Goal: Task Accomplishment & Management: Use online tool/utility

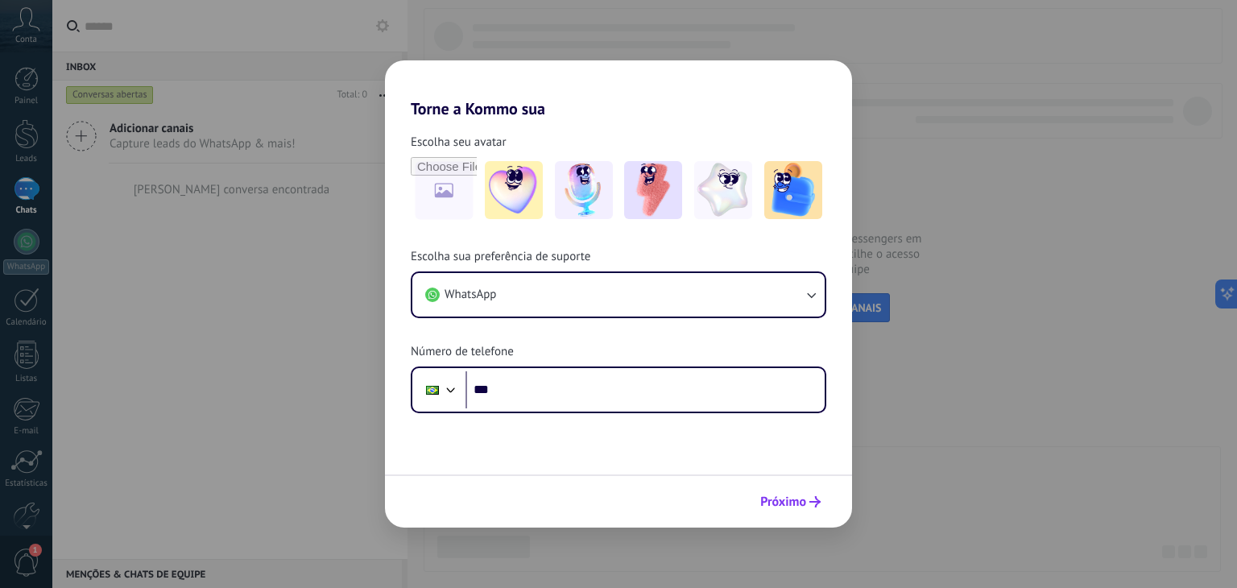
click at [801, 506] on span "Próximo" at bounding box center [783, 501] width 46 height 11
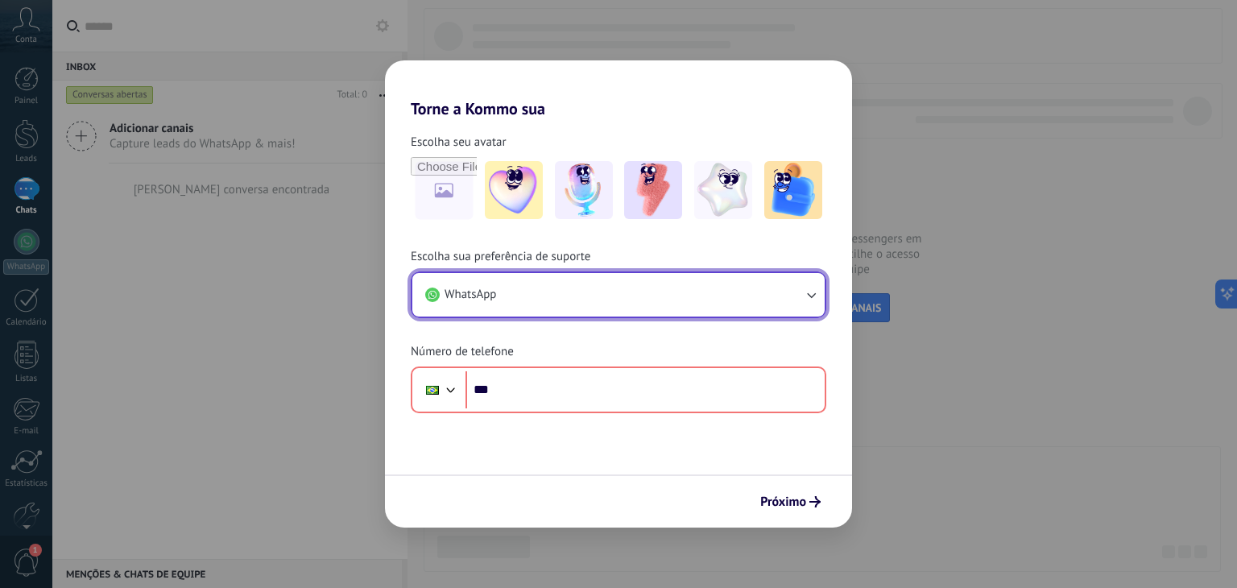
click at [797, 295] on button "WhatsApp" at bounding box center [618, 294] width 412 height 43
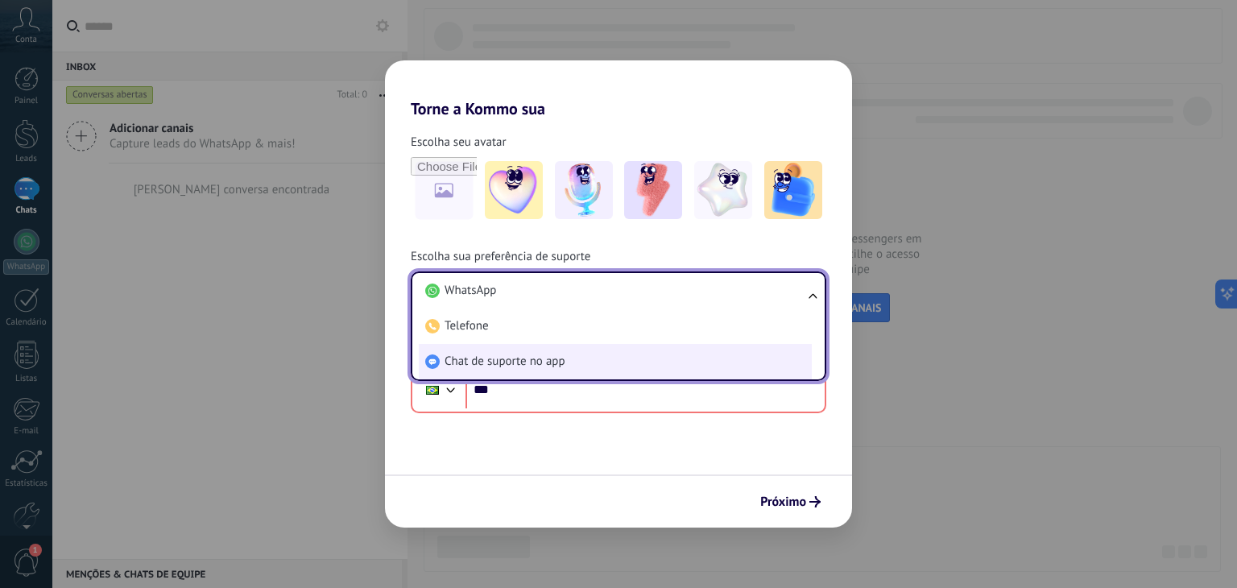
click at [519, 363] on span "Chat de suporte no app" at bounding box center [504, 361] width 121 height 16
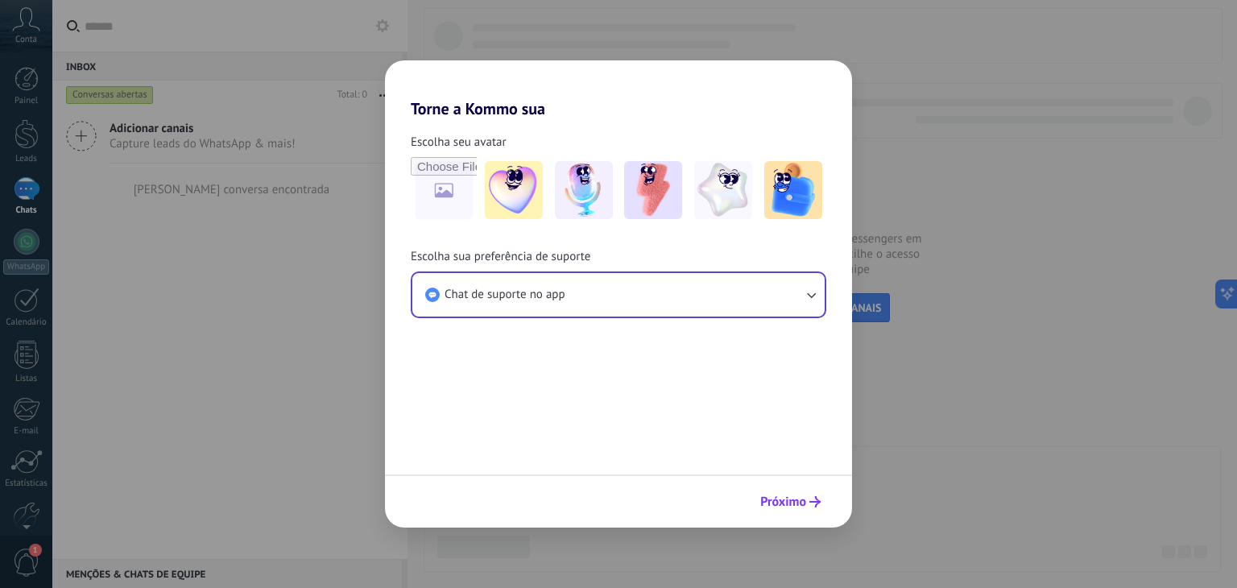
click at [793, 500] on span "Próximo" at bounding box center [783, 501] width 46 height 11
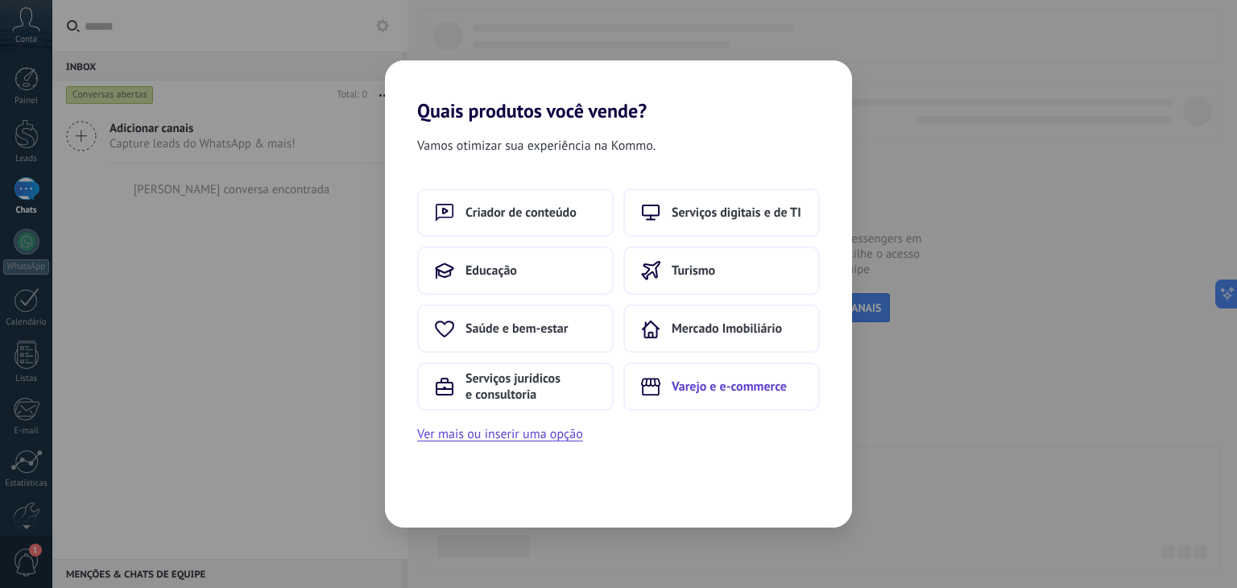
click at [733, 390] on span "Varejo e e-commerce" at bounding box center [728, 386] width 115 height 16
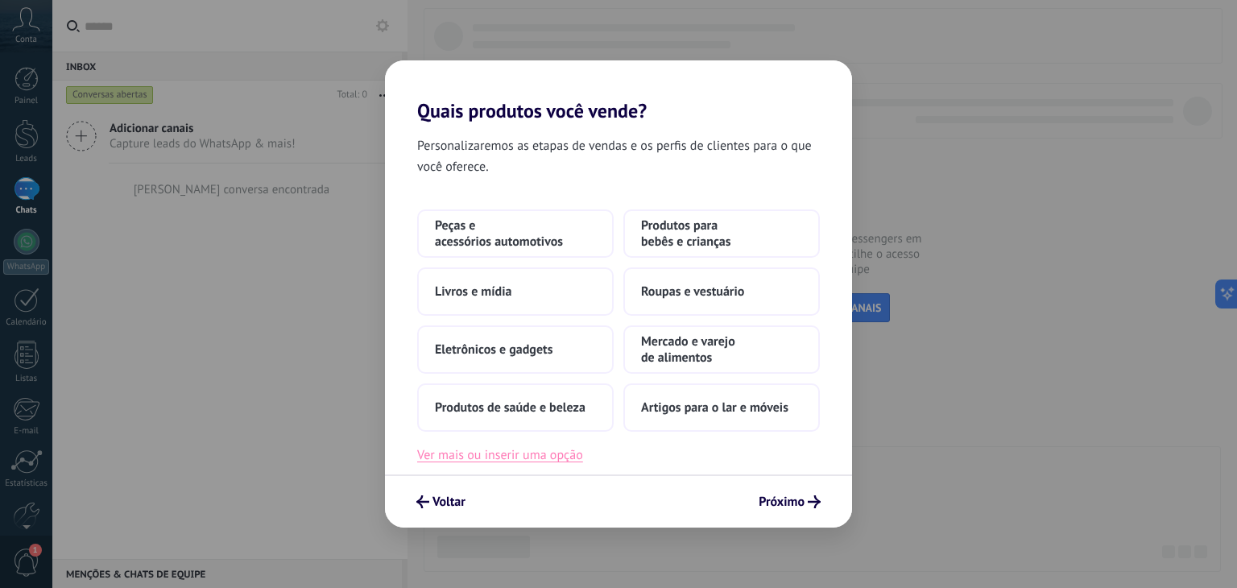
click at [531, 458] on button "Ver mais ou inserir uma opção" at bounding box center [500, 454] width 166 height 21
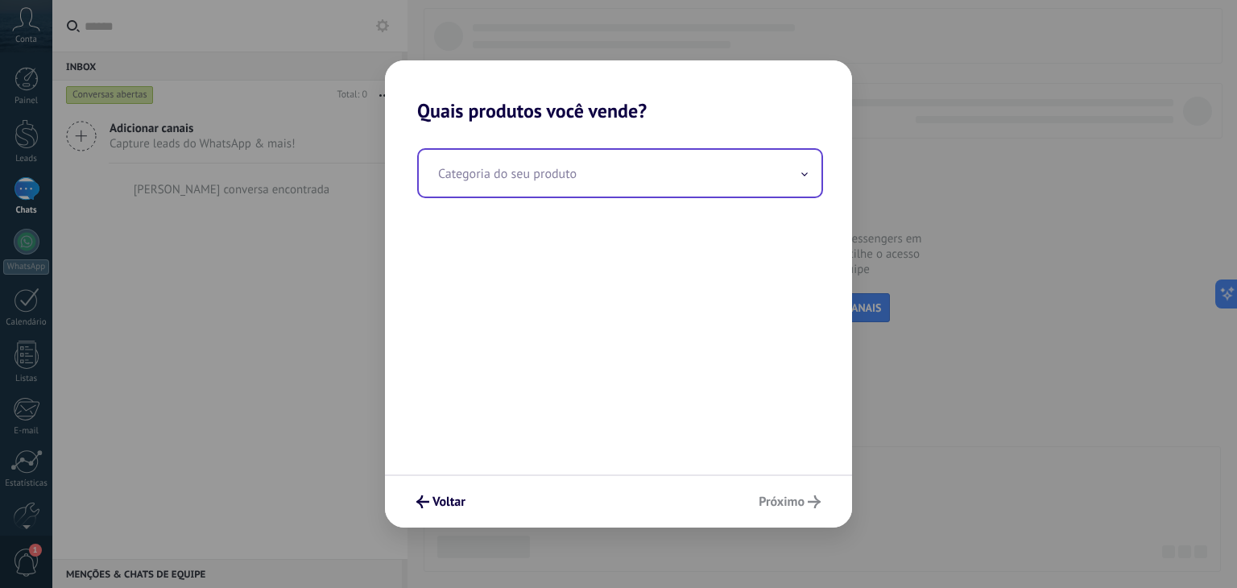
click at [702, 178] on input "text" at bounding box center [620, 173] width 403 height 47
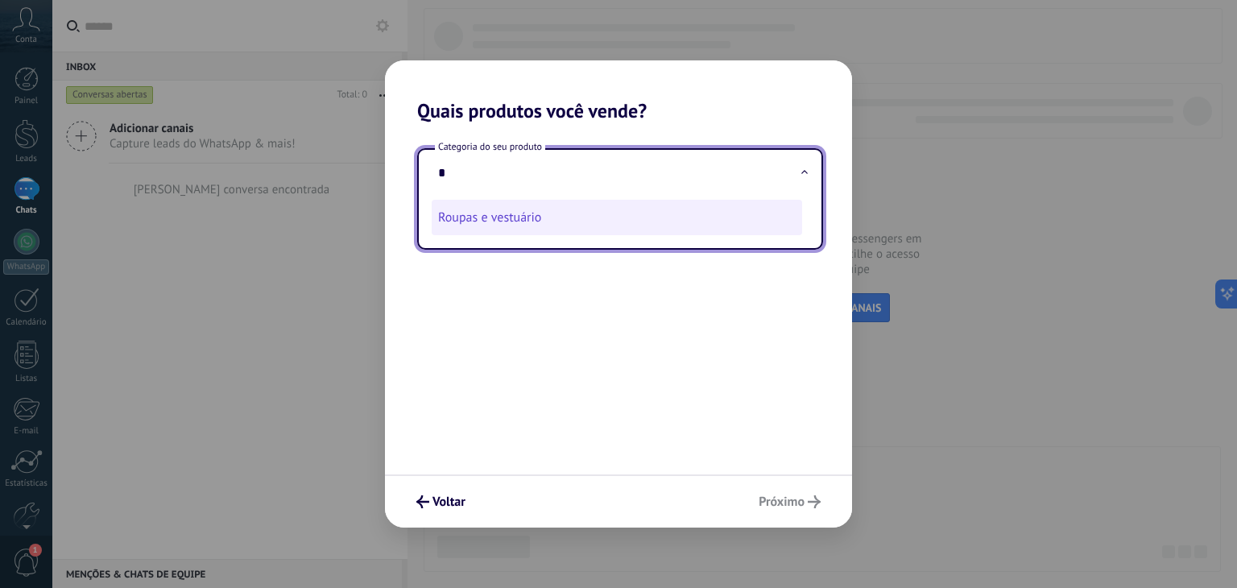
click at [531, 223] on li "Roupas e vestuário" at bounding box center [617, 217] width 370 height 35
type input "**********"
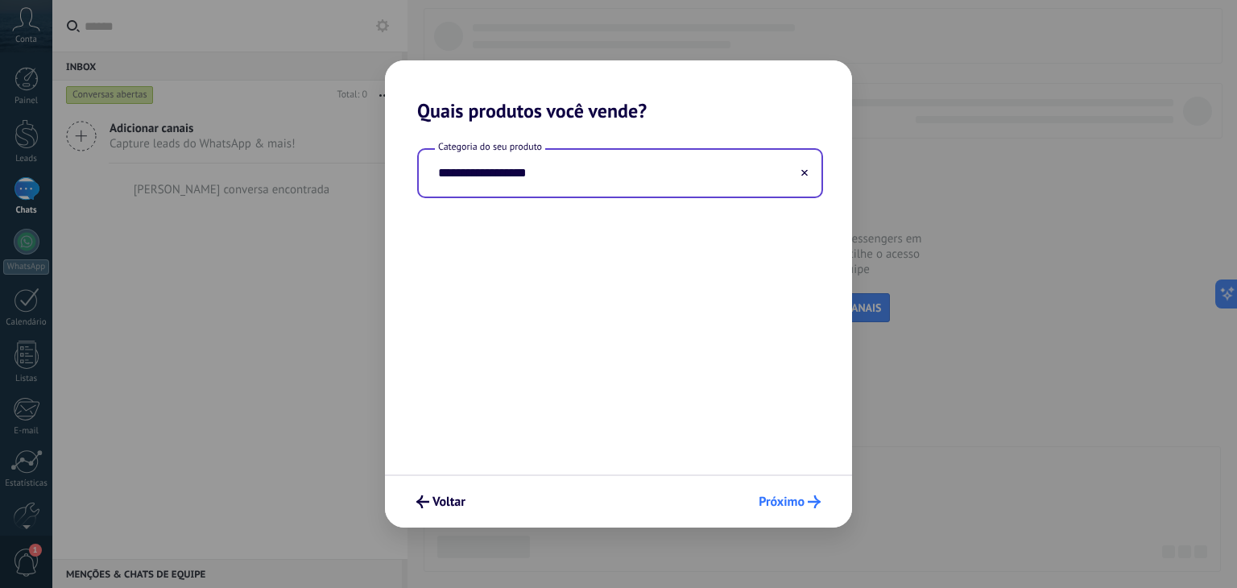
click at [802, 506] on span "Próximo" at bounding box center [781, 501] width 46 height 11
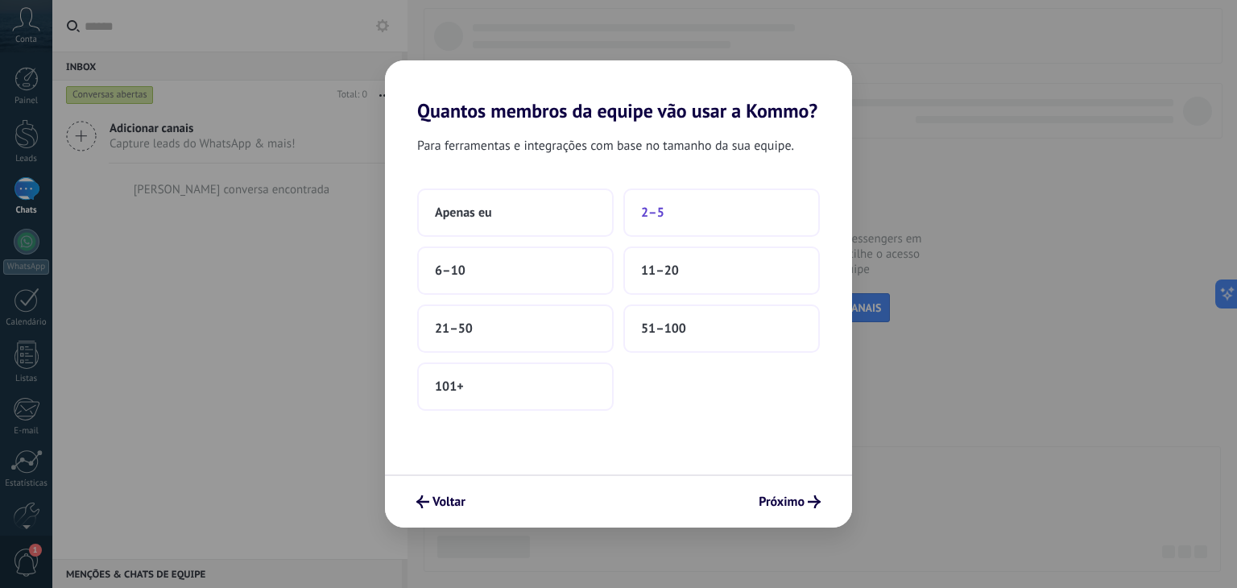
click at [660, 209] on span "2–5" at bounding box center [652, 212] width 23 height 16
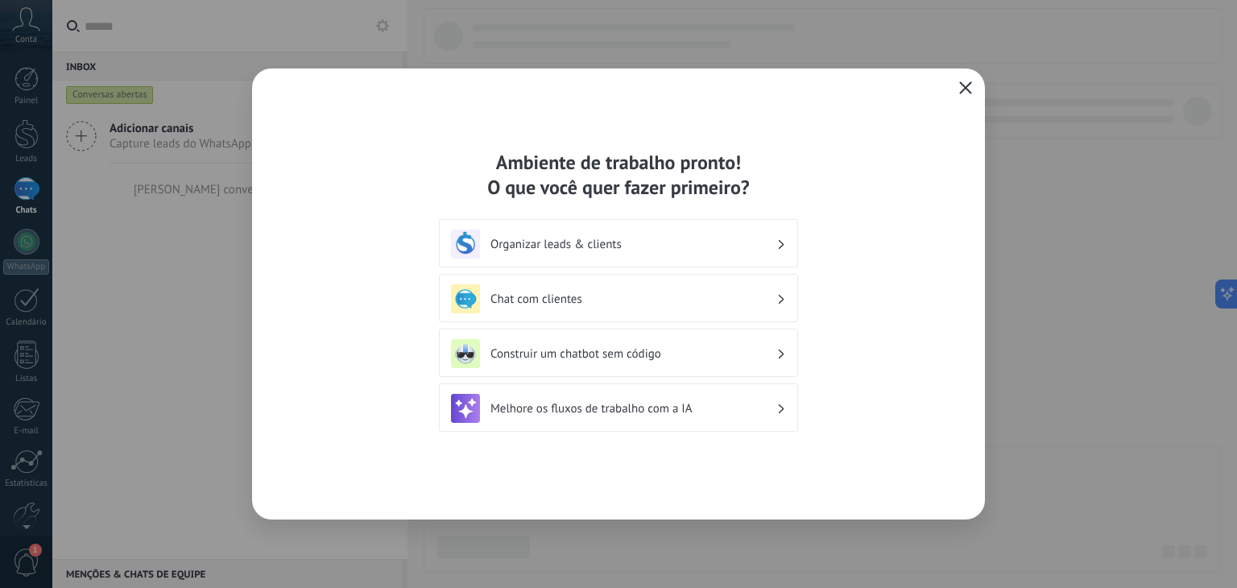
click at [969, 88] on icon "button" at bounding box center [965, 87] width 13 height 13
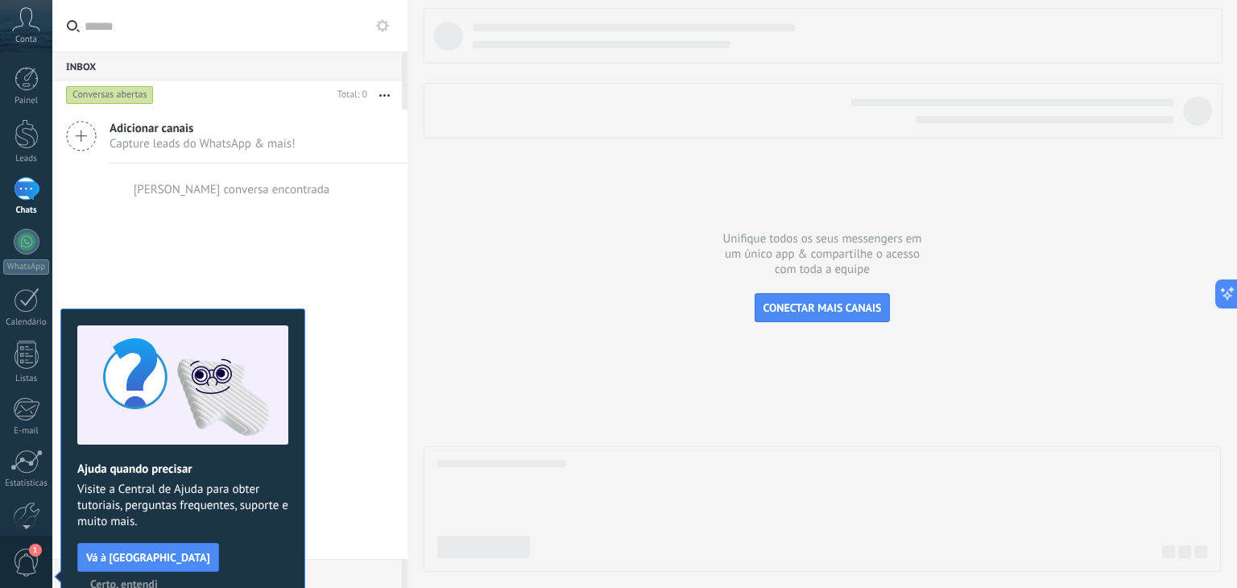
click at [158, 578] on span "Certo, entendi" at bounding box center [124, 583] width 68 height 11
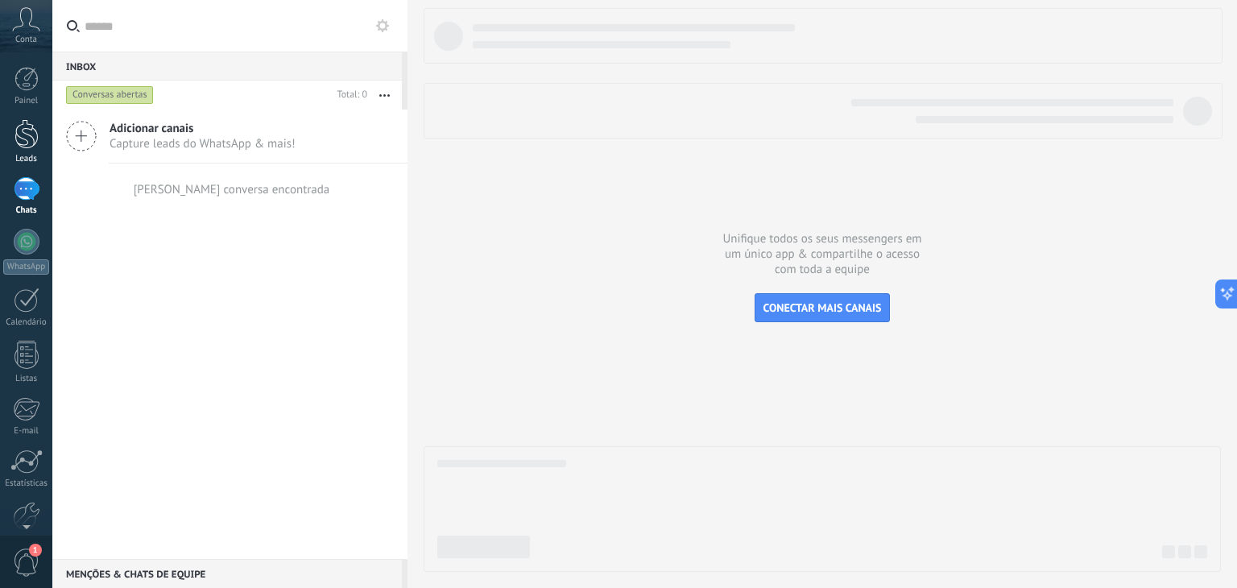
click at [25, 135] on div at bounding box center [26, 134] width 24 height 30
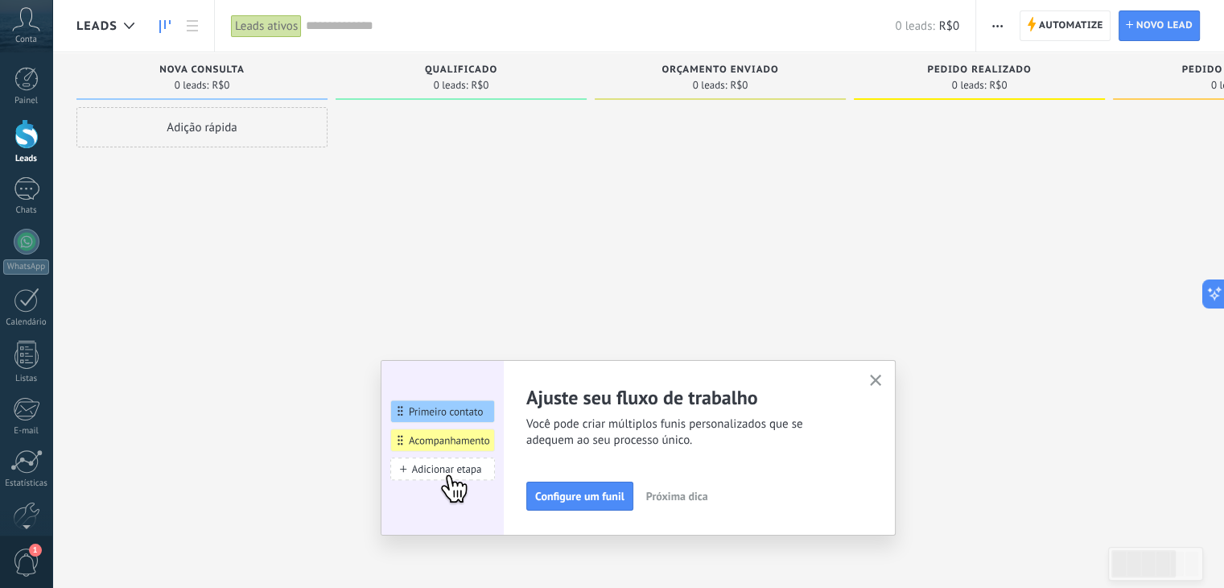
click at [882, 374] on icon "button" at bounding box center [876, 380] width 12 height 12
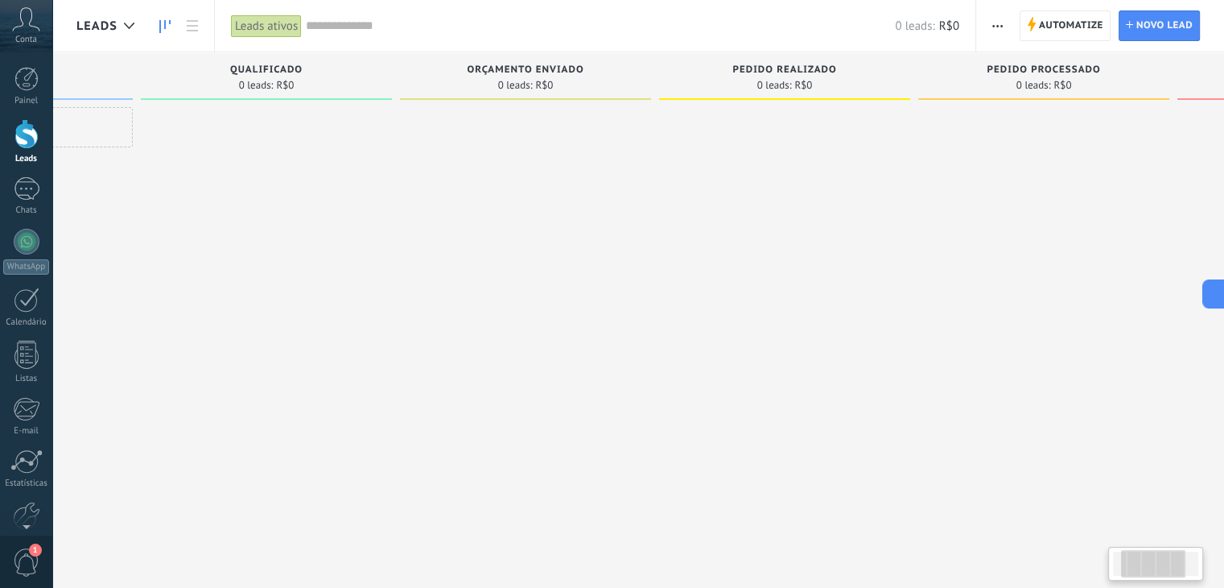
drag, startPoint x: 931, startPoint y: 308, endPoint x: 737, endPoint y: 314, distance: 193.3
click at [737, 314] on div at bounding box center [784, 296] width 251 height 378
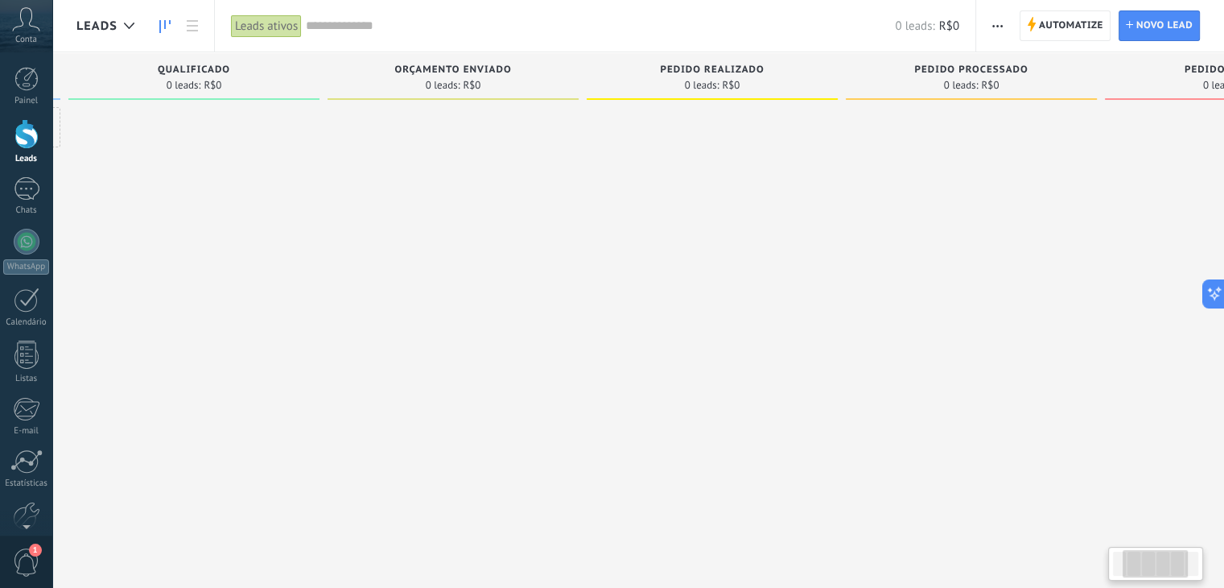
scroll to position [0, 423]
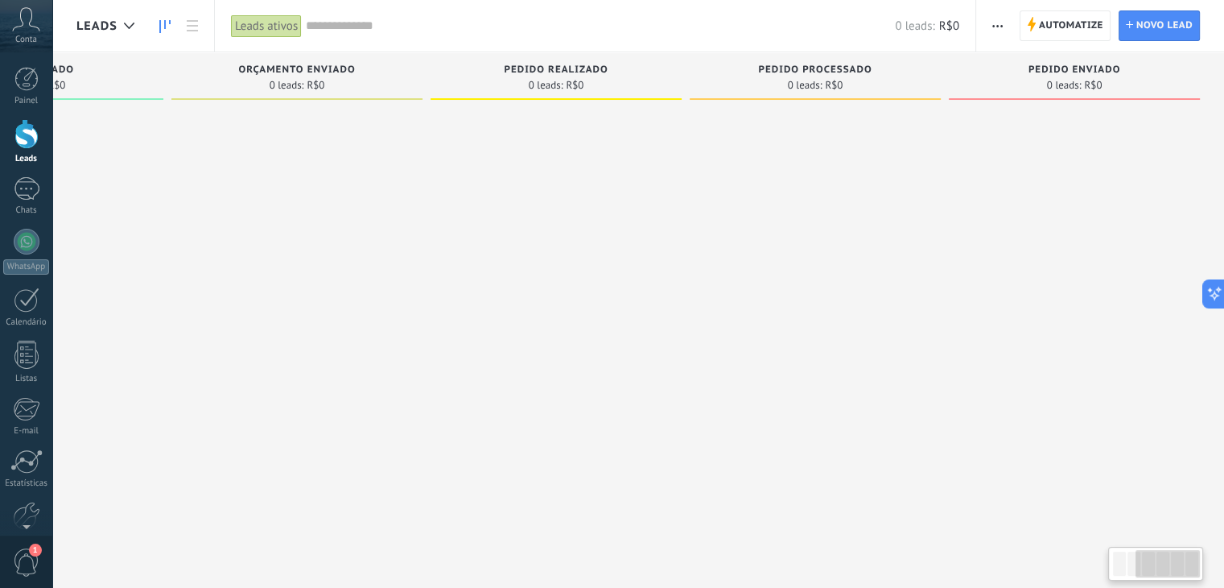
drag, startPoint x: 940, startPoint y: 304, endPoint x: 706, endPoint y: 304, distance: 234.3
click at [706, 304] on div at bounding box center [815, 296] width 251 height 378
drag, startPoint x: 915, startPoint y: 307, endPoint x: 623, endPoint y: 312, distance: 291.5
click at [623, 312] on div "Etapa de leads de entrada solicitações: 0 0 0 0 0 0 0 0 0 Nova consulta 0 leads…" at bounding box center [438, 268] width 1571 height 432
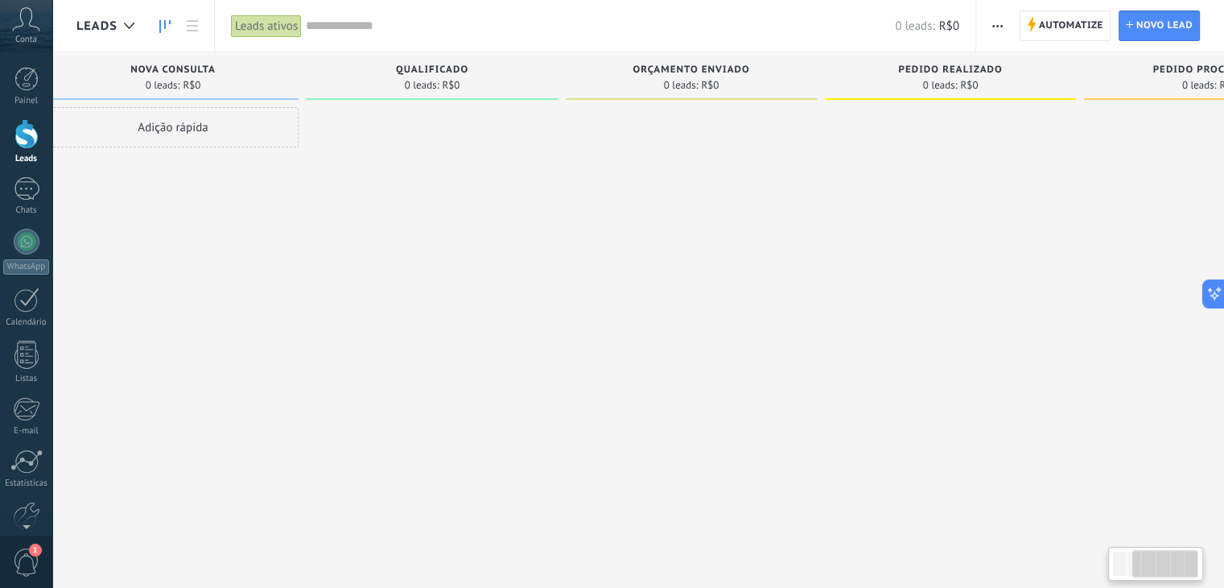
drag, startPoint x: 618, startPoint y: 311, endPoint x: 1014, endPoint y: 295, distance: 395.6
click at [1010, 295] on div at bounding box center [950, 296] width 251 height 378
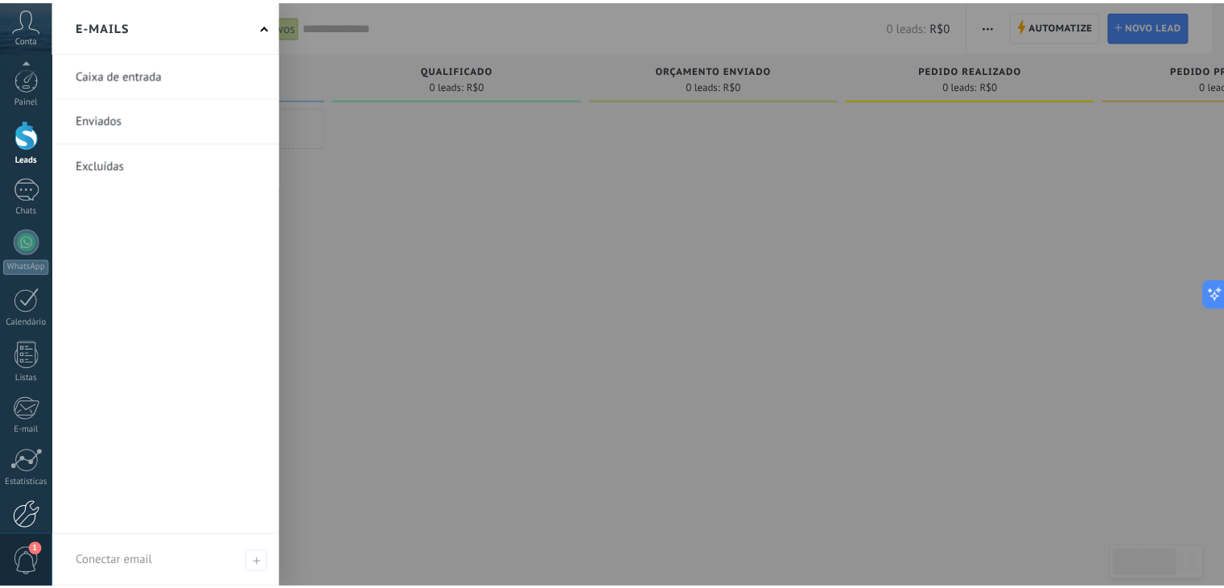
scroll to position [81, 0]
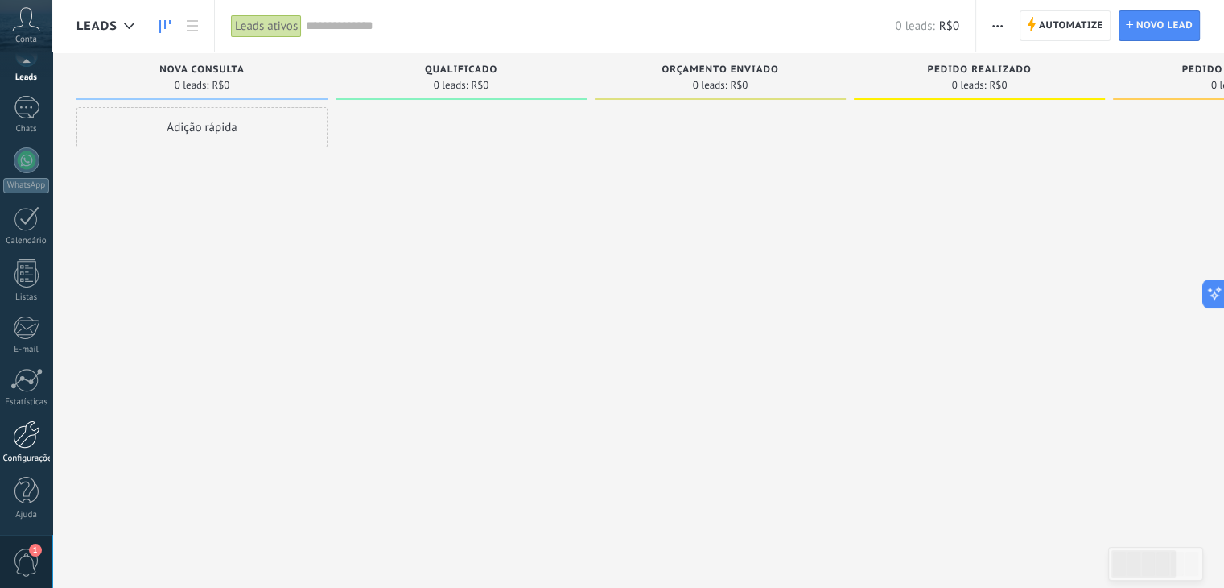
click at [23, 445] on div at bounding box center [26, 434] width 27 height 28
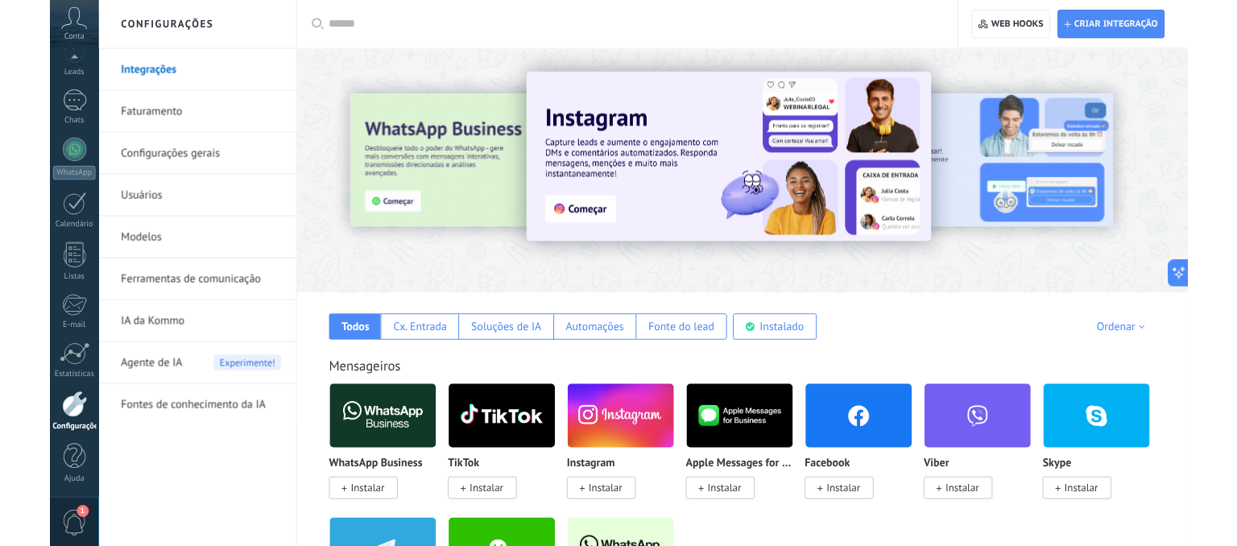
scroll to position [161, 0]
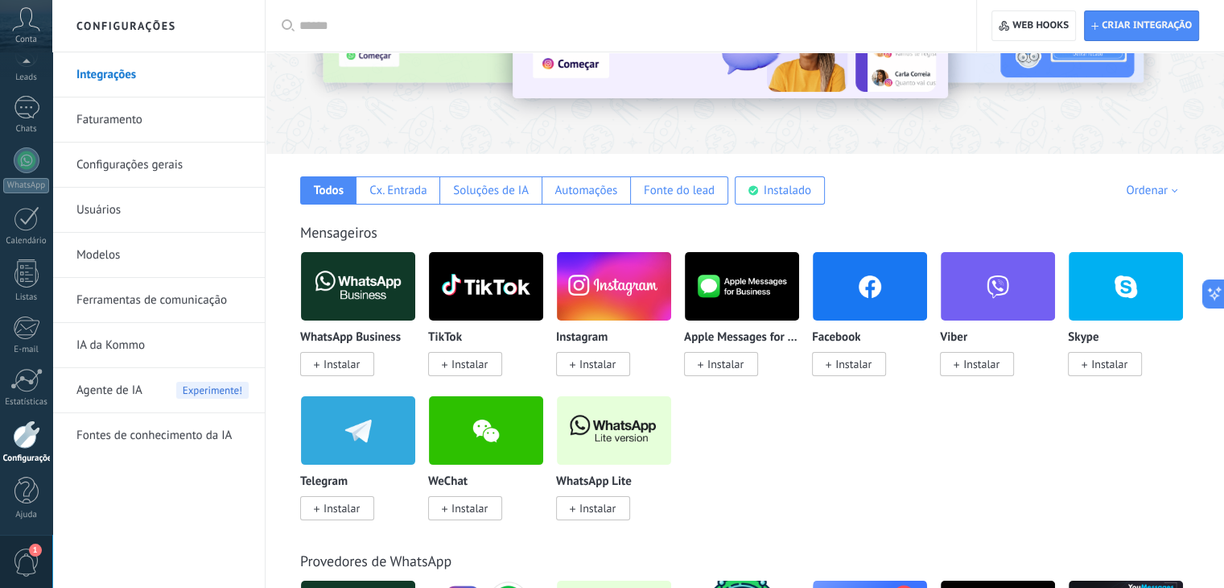
click at [621, 433] on img at bounding box center [614, 430] width 114 height 78
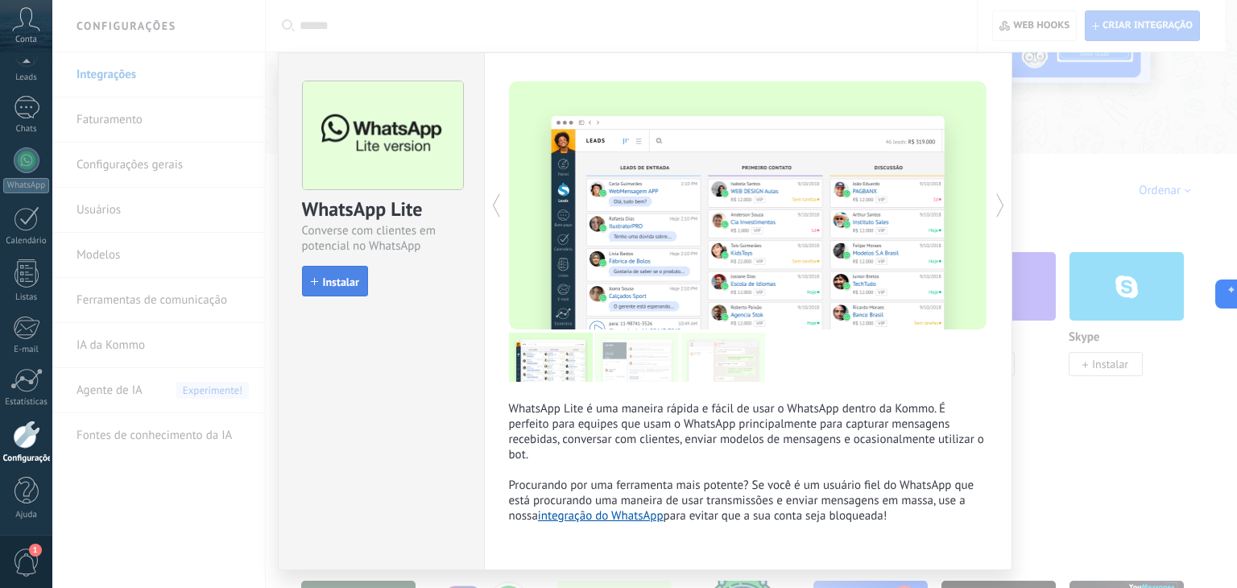
click at [351, 284] on span "Instalar" at bounding box center [341, 281] width 36 height 11
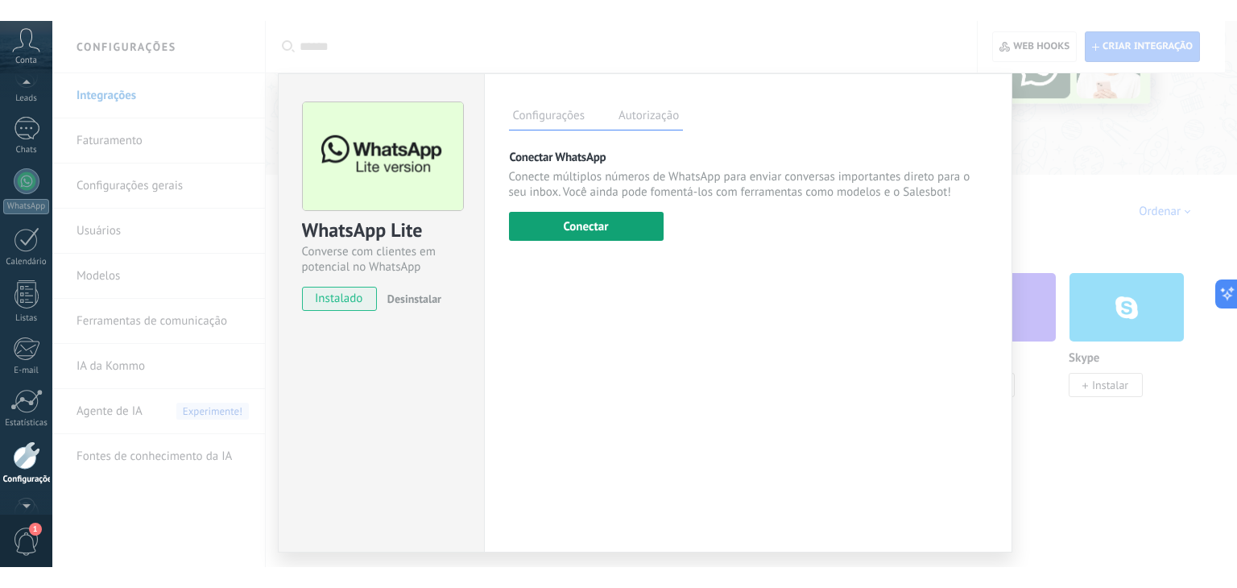
scroll to position [123, 0]
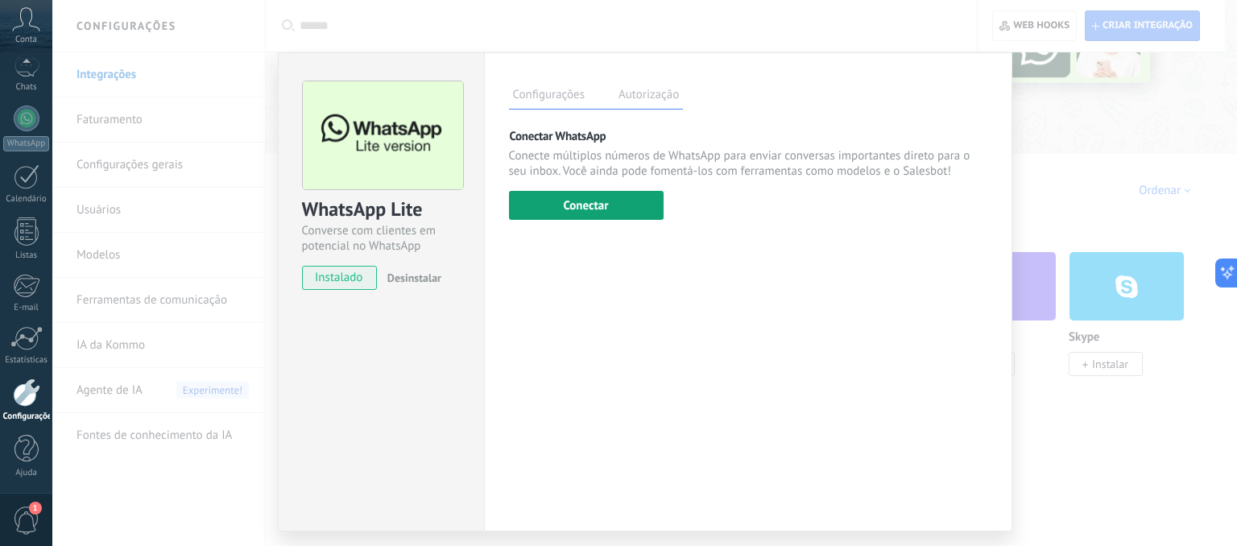
click at [621, 209] on button "Conectar" at bounding box center [586, 205] width 155 height 29
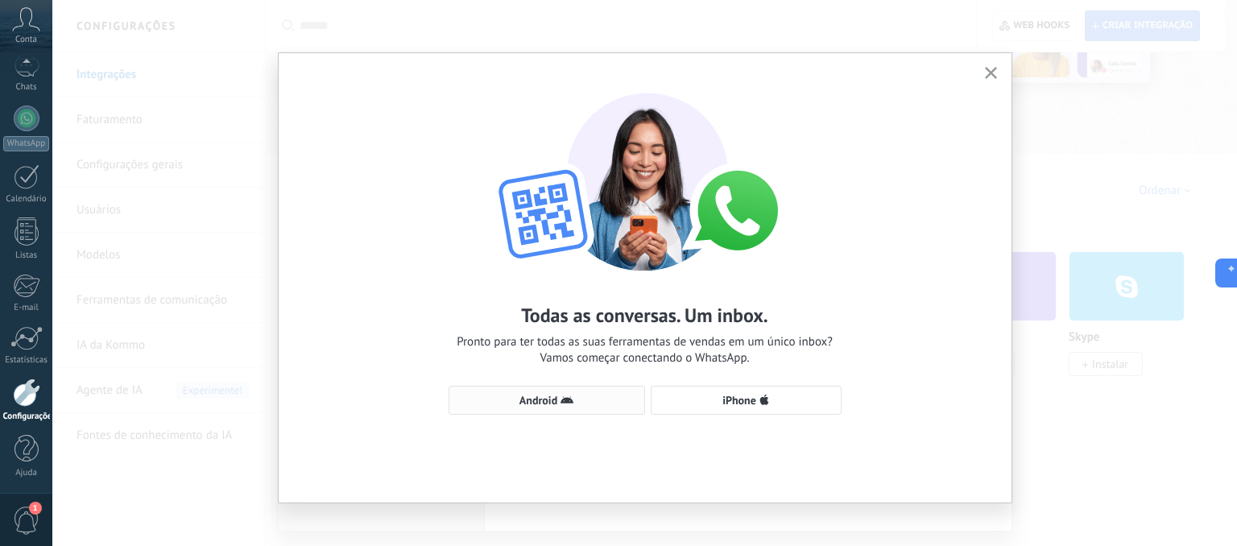
click at [567, 394] on icon "button" at bounding box center [566, 400] width 13 height 13
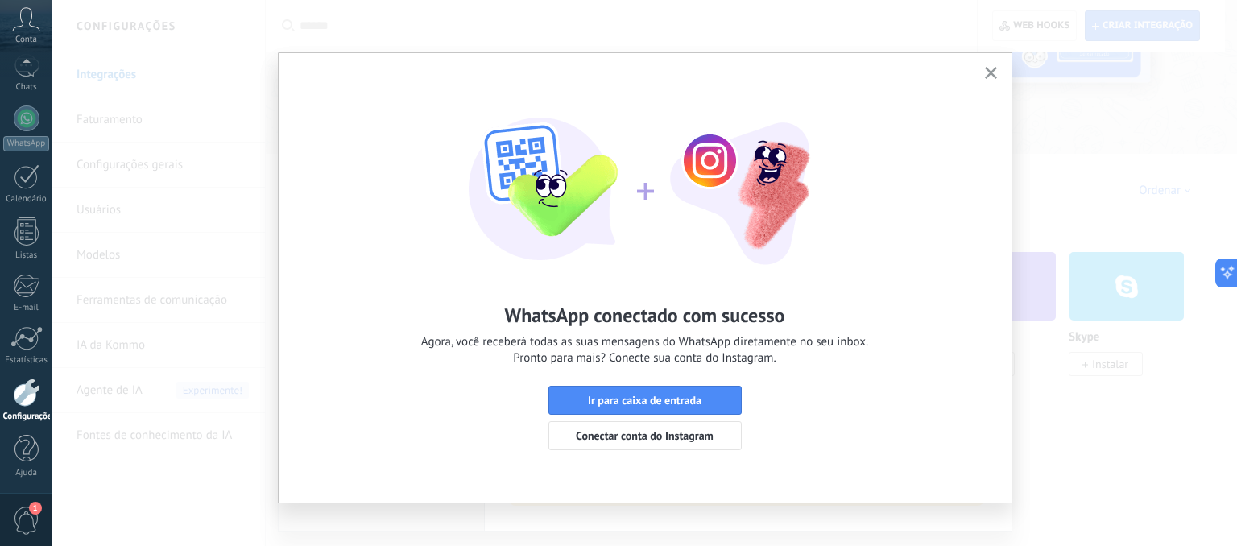
click at [989, 72] on use "button" at bounding box center [991, 73] width 12 height 12
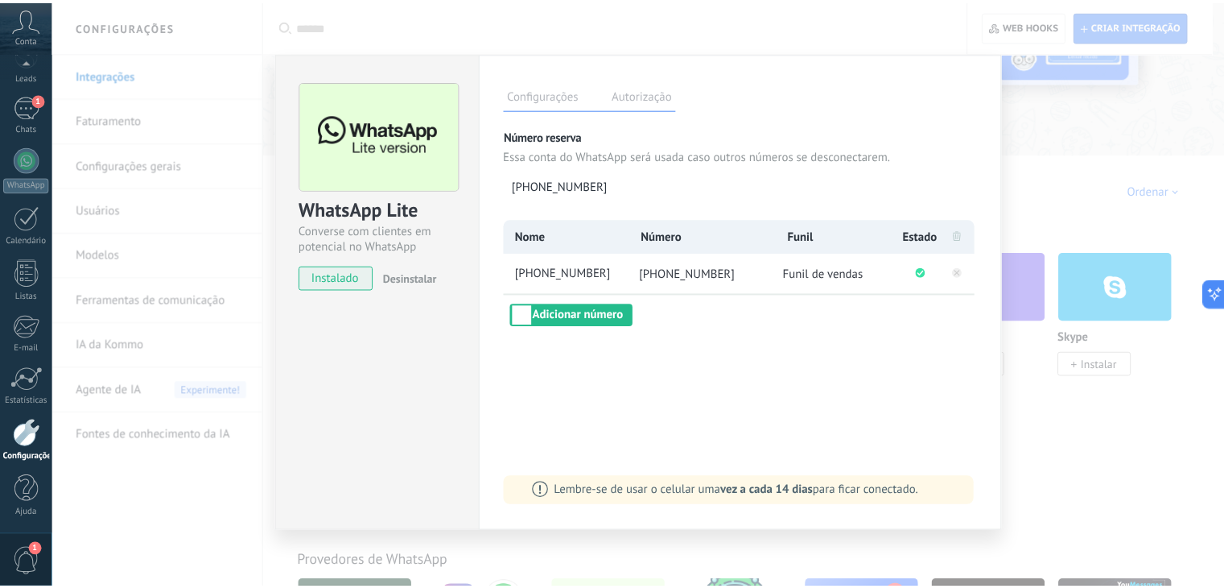
scroll to position [81, 0]
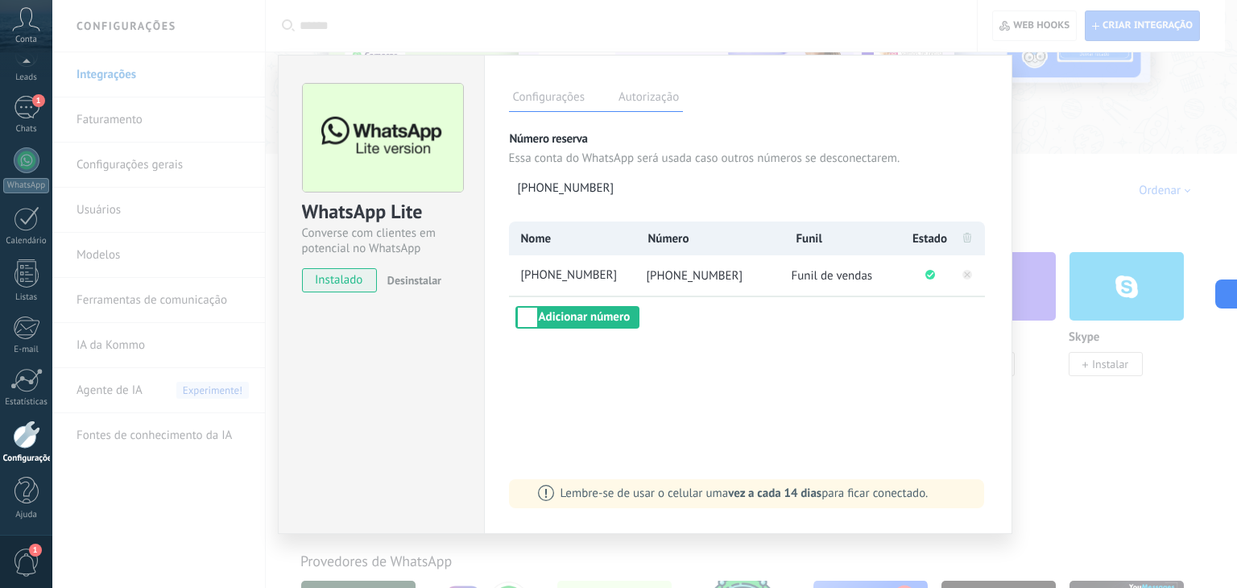
click at [1119, 94] on div "WhatsApp Lite Converse com clientes em potencial no WhatsApp instalado Desinsta…" at bounding box center [644, 294] width 1184 height 588
